Goal: Information Seeking & Learning: Learn about a topic

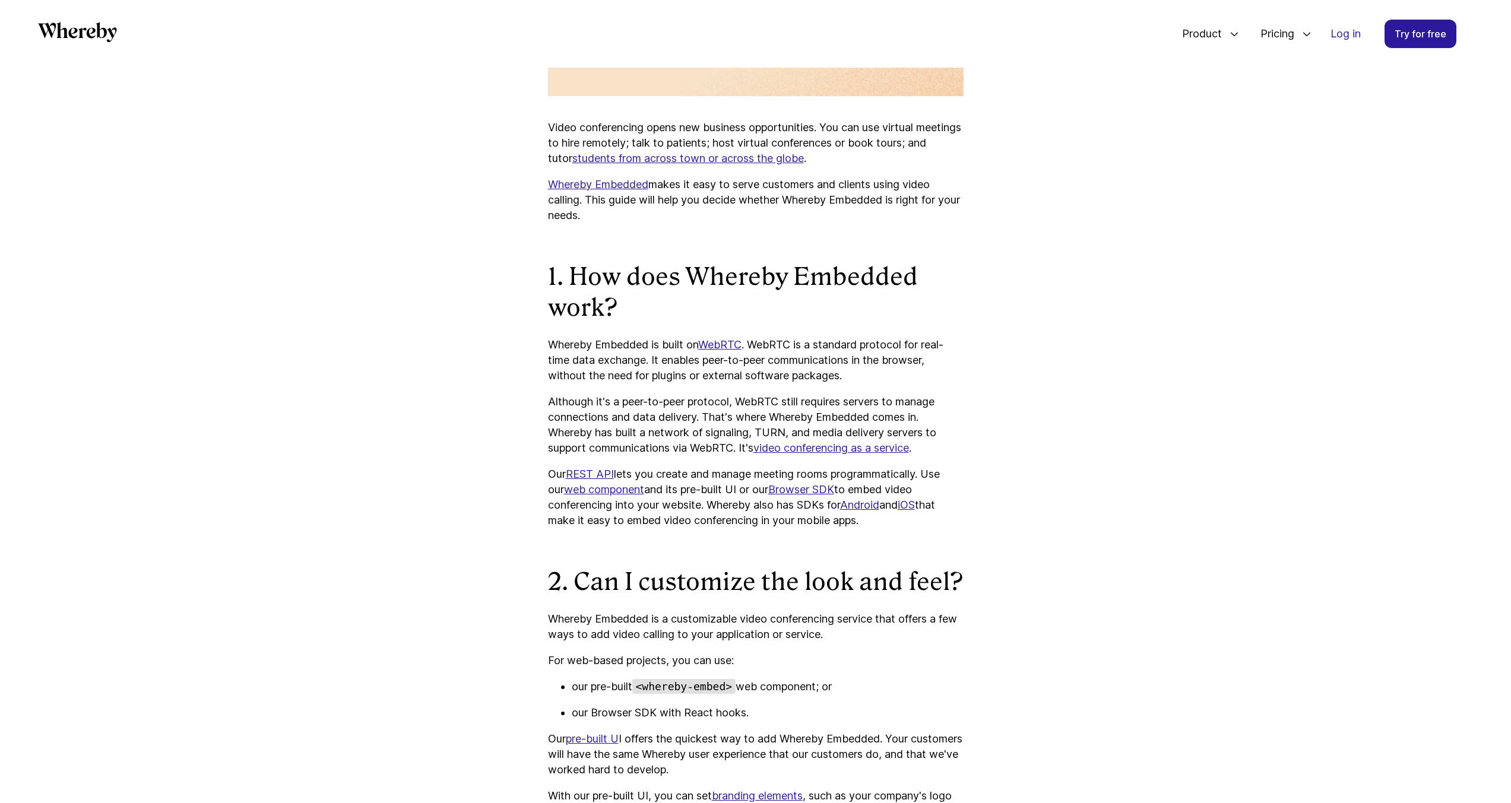
scroll to position [1887, 0]
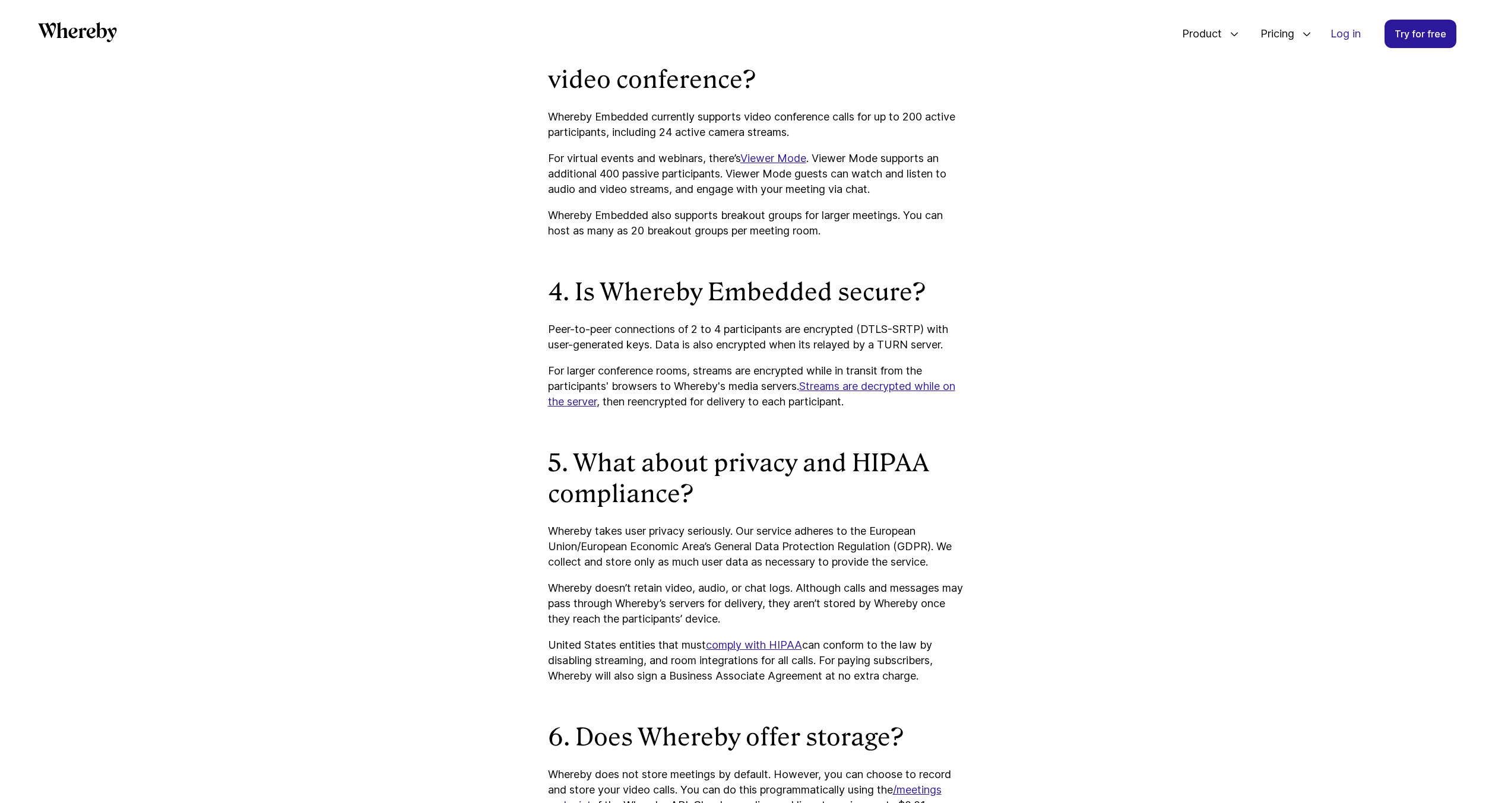
click at [567, 408] on link "Streams are decrypted while on the server" at bounding box center [751, 394] width 407 height 28
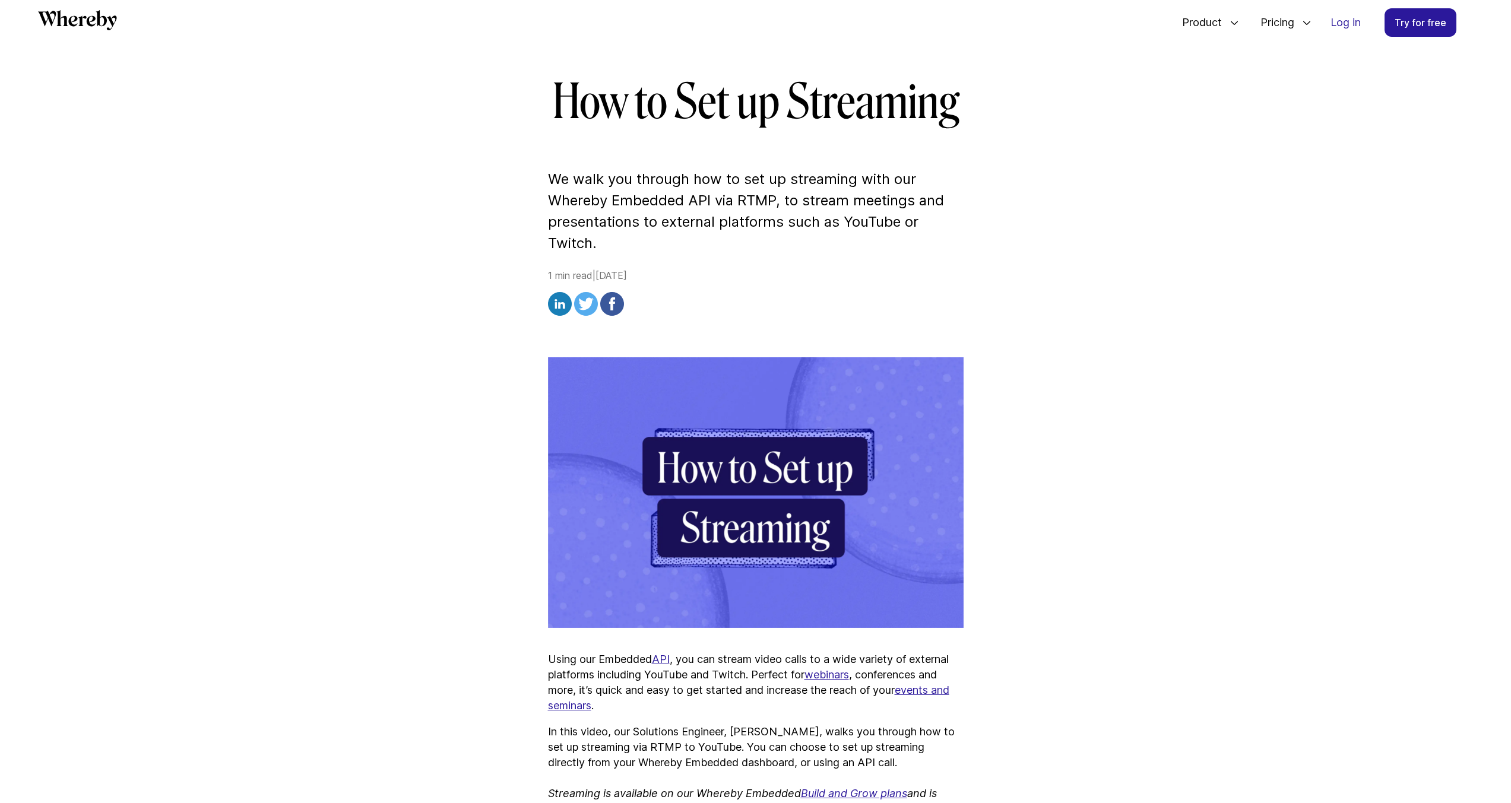
scroll to position [5, 0]
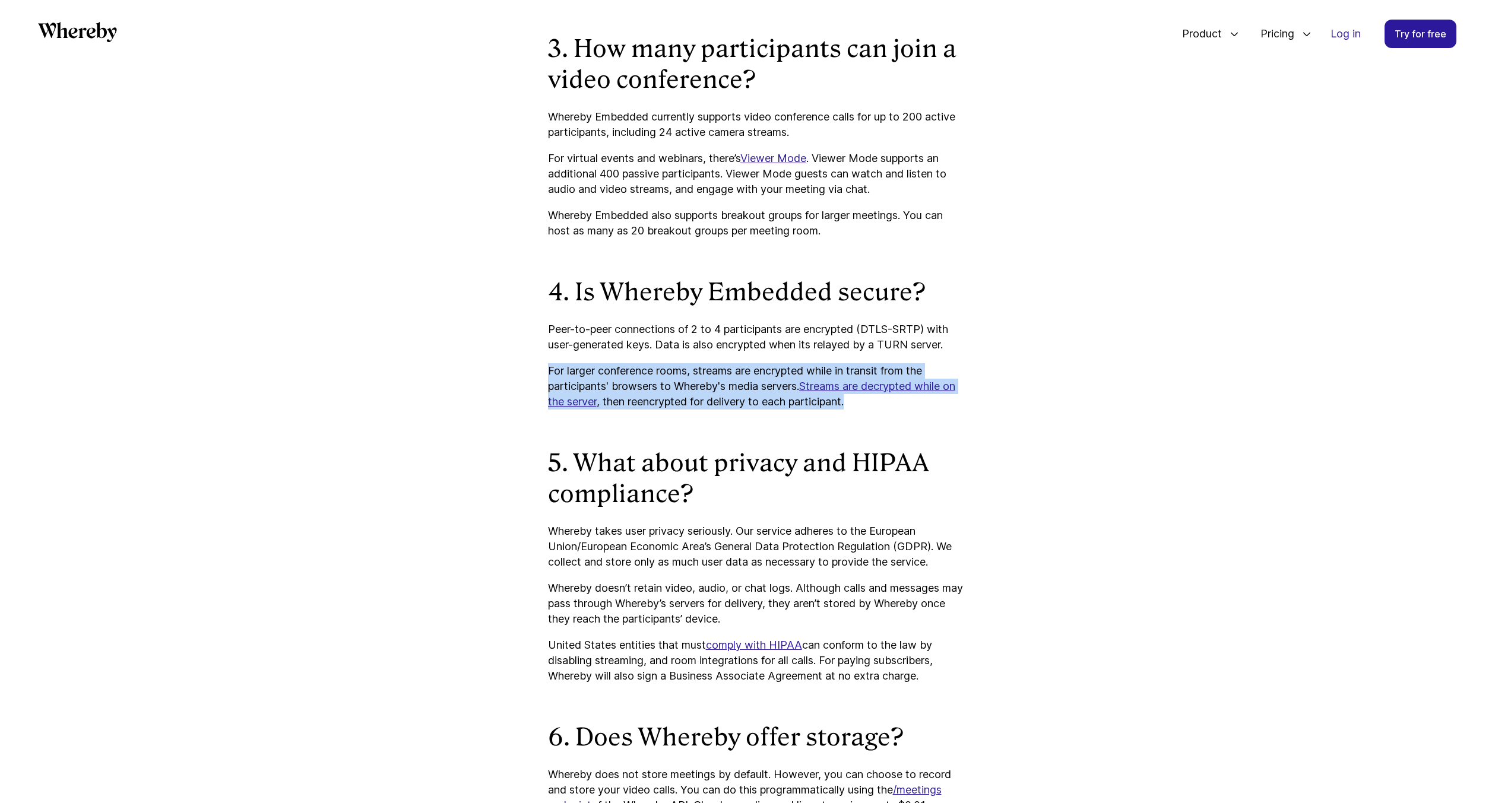
drag, startPoint x: 768, startPoint y: 402, endPoint x: 530, endPoint y: 384, distance: 238.9
click at [530, 384] on article "Level-up Your Meetings with Embedded Video - Reasons to Choose Whereby. Whereby…" at bounding box center [756, 8] width 713 height 3346
copy p "For larger conference rooms, streams are encrypted while in transit from the pa…"
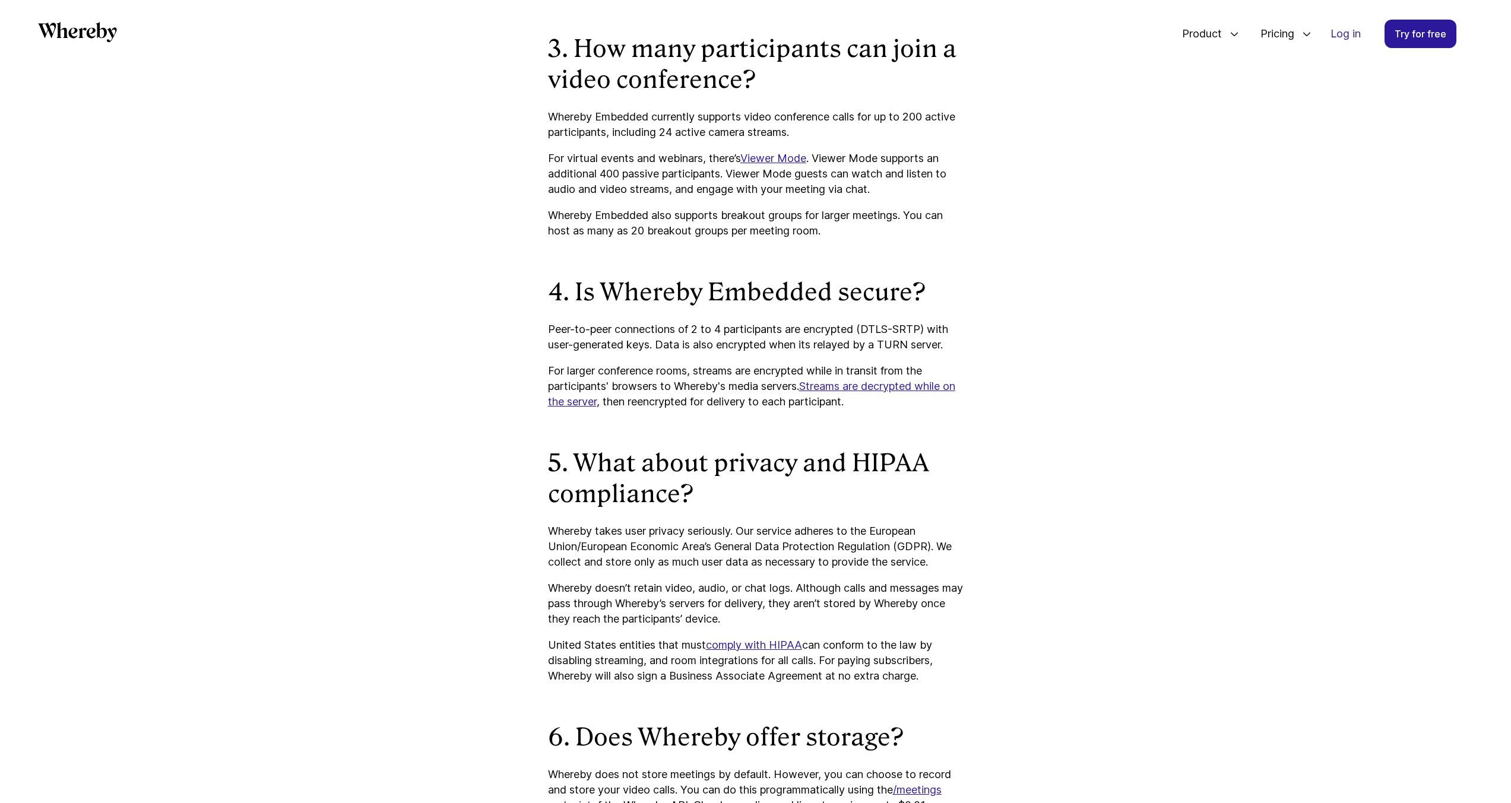
click at [1160, 324] on div "All Company Customer Stories Anywhere Works Embedded Level-up Your Meetings wit…" at bounding box center [755, 200] width 1511 height 4041
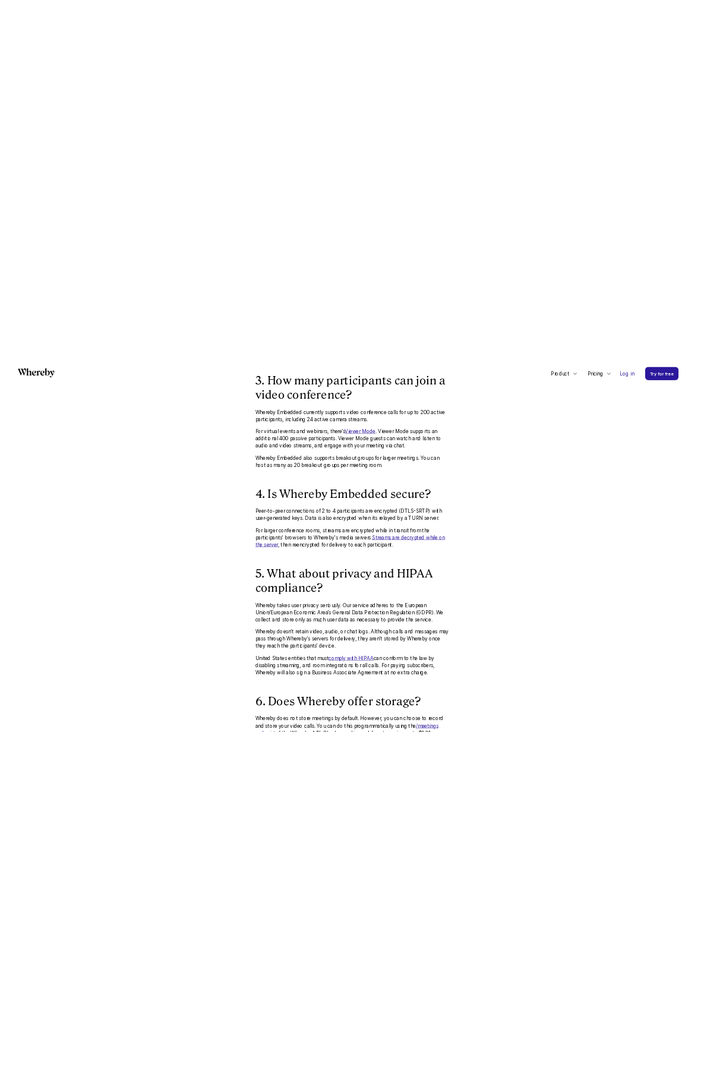
scroll to position [1896, 0]
